Goal: Check status: Check status

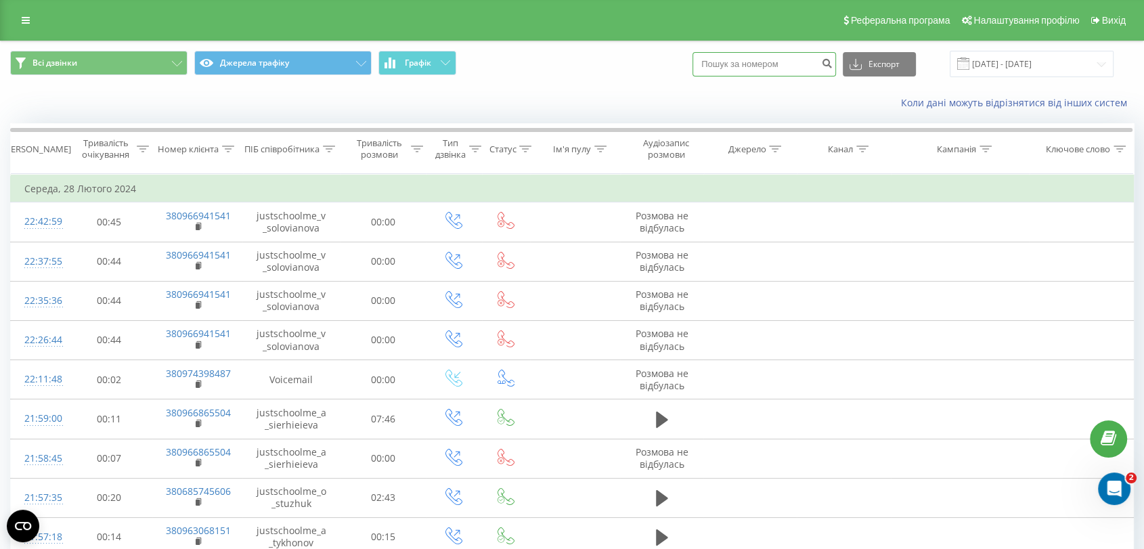
click at [816, 69] on input at bounding box center [765, 64] width 144 height 24
paste input "380984343828"
click at [663, 63] on div "Всі дзвінки Джерела трафіку Графік 380984343828 Експорт .csv .xls .xlsx 28.01.2…" at bounding box center [572, 64] width 1124 height 26
type input "0984343828"
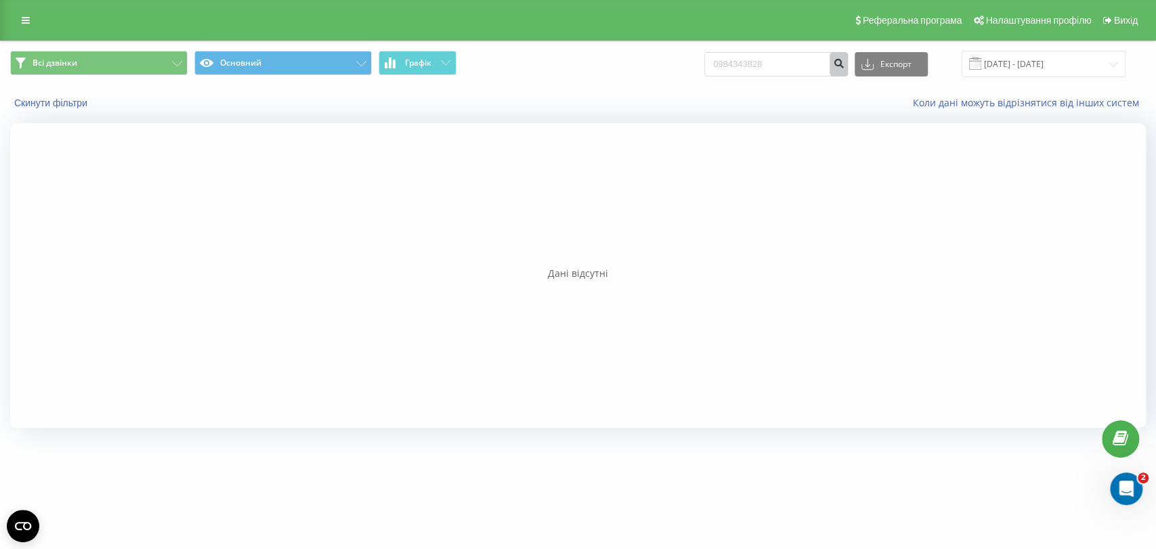
click at [844, 63] on icon "submit" at bounding box center [839, 62] width 12 height 8
click at [851, 49] on div "Всі дзвінки Основний Графік 0984343828 Експорт .csv .xls .xlsx 22.05.2025 - 22.…" at bounding box center [578, 63] width 1154 height 45
click at [848, 56] on button "submit" at bounding box center [838, 64] width 18 height 24
click at [845, 66] on button "submit" at bounding box center [838, 64] width 18 height 24
